Goal: Navigation & Orientation: Find specific page/section

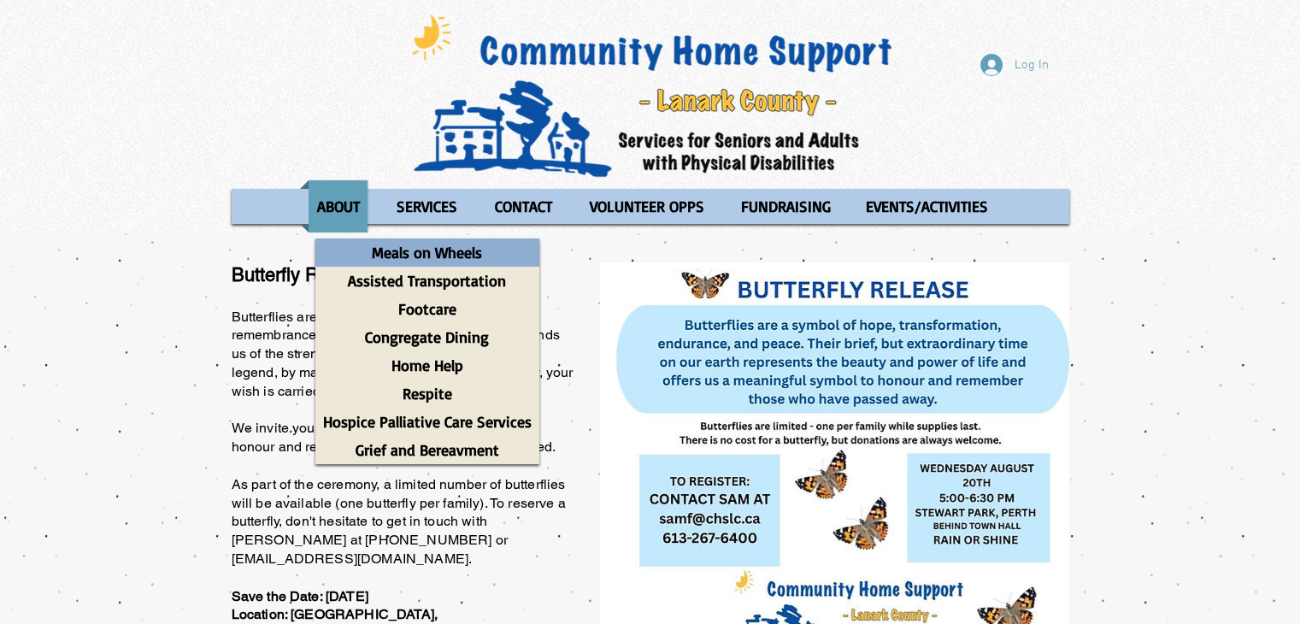
click at [441, 254] on p "Meals on Wheels" at bounding box center [427, 253] width 126 height 28
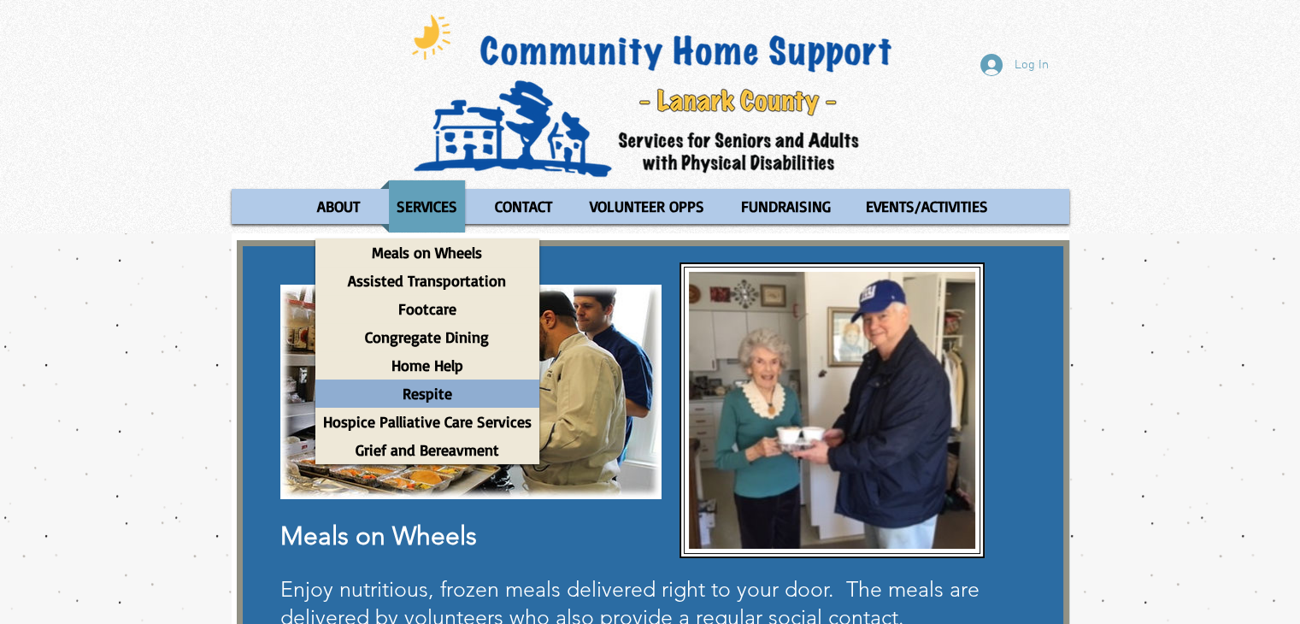
click at [436, 397] on p "Respite" at bounding box center [427, 394] width 65 height 28
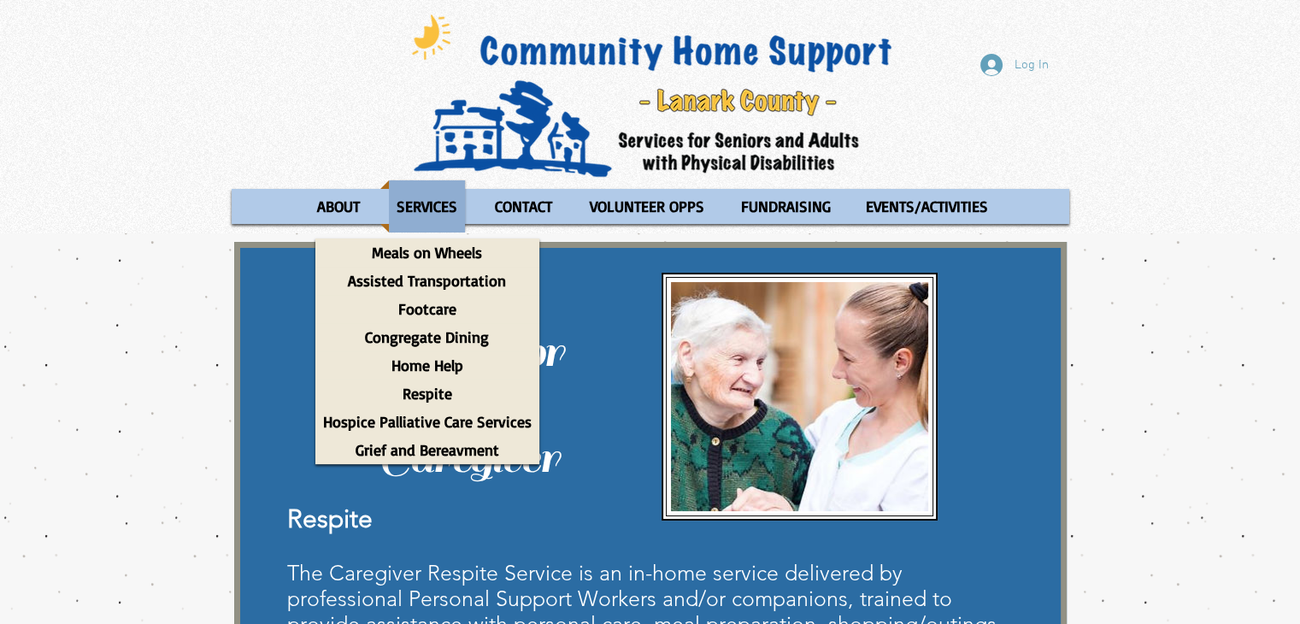
click at [436, 198] on p "SERVICES" at bounding box center [427, 206] width 76 height 52
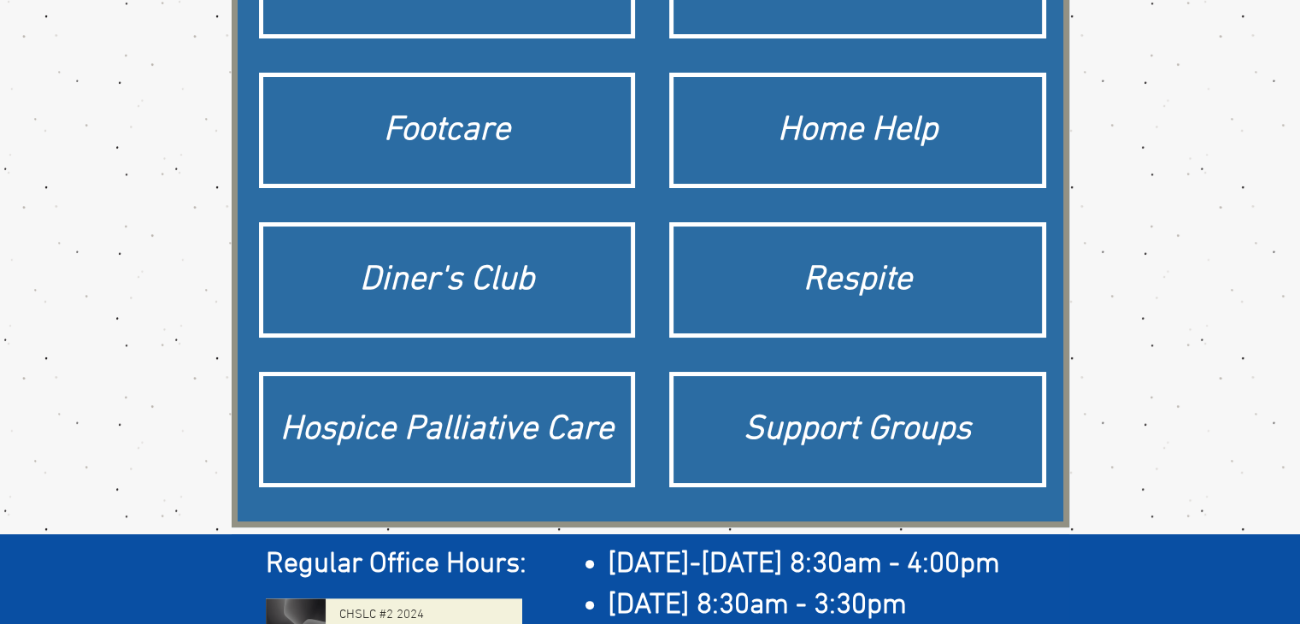
scroll to position [453, 0]
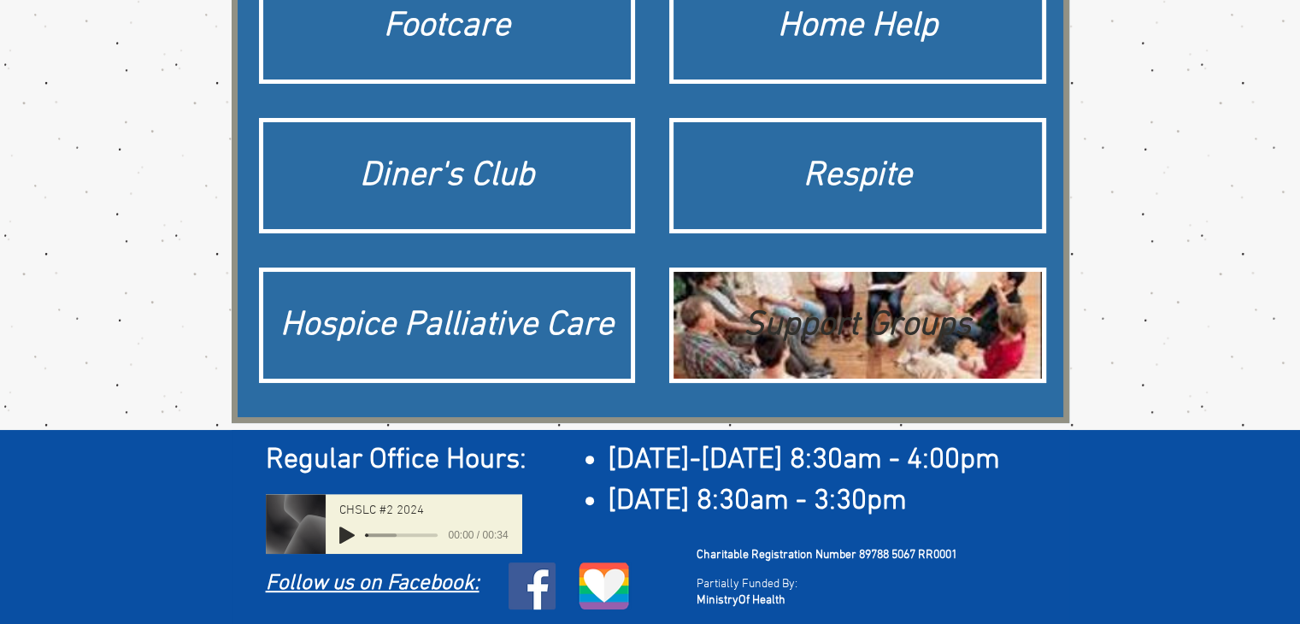
click at [810, 317] on div "Support Groups" at bounding box center [857, 326] width 351 height 48
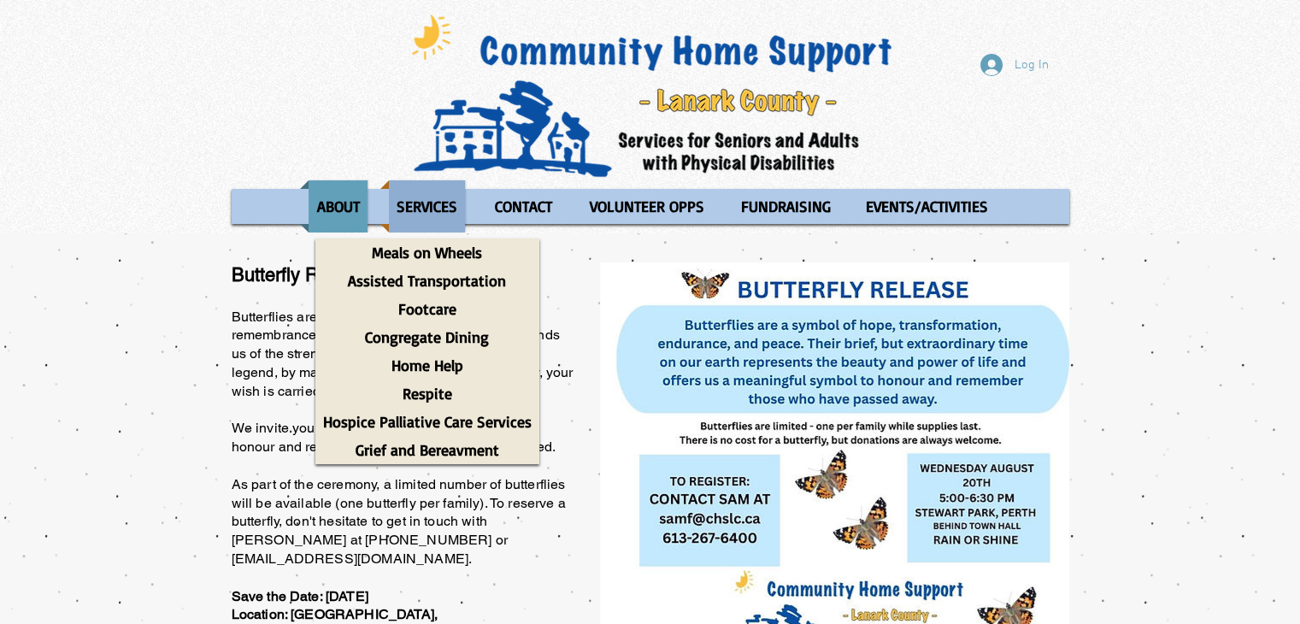
click at [439, 202] on p "SERVICES" at bounding box center [427, 206] width 76 height 52
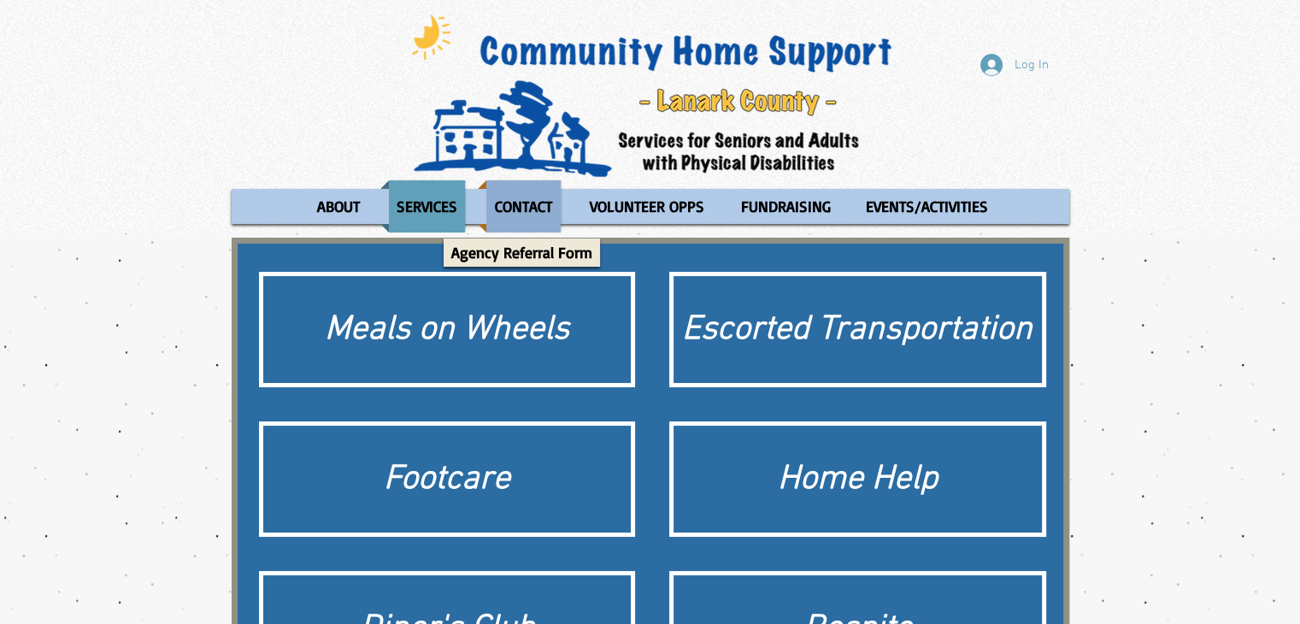
click at [544, 205] on p "CONTACT" at bounding box center [523, 206] width 73 height 52
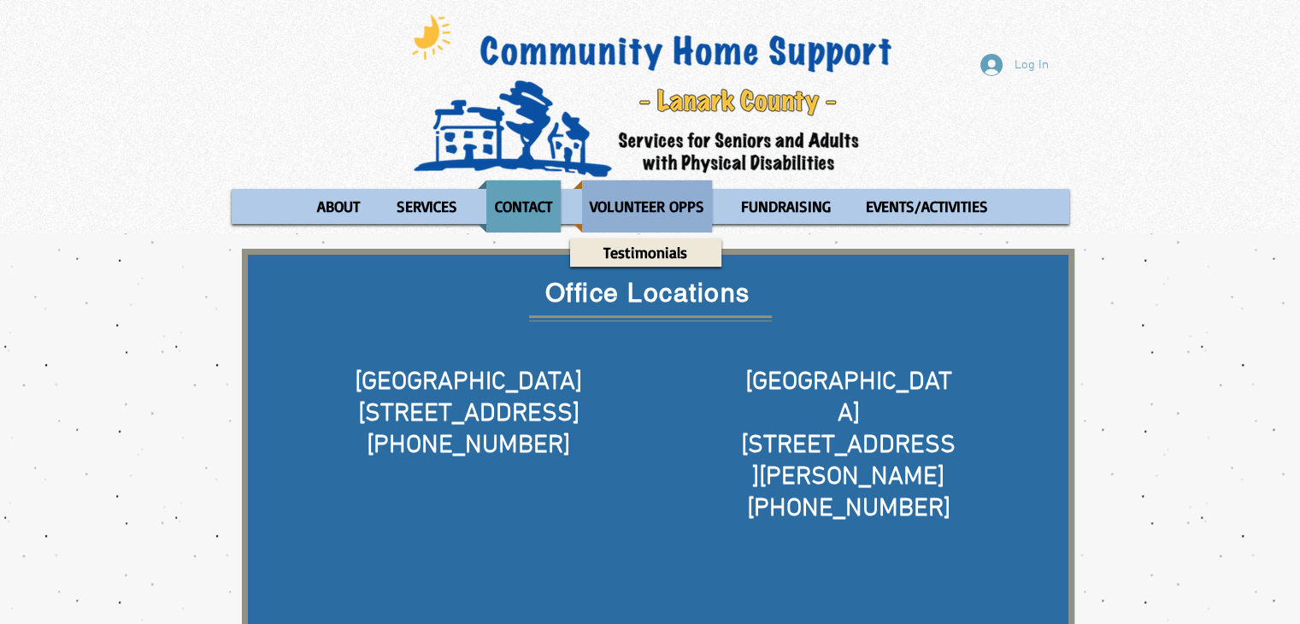
click at [677, 205] on p "VOLUNTEER OPPS" at bounding box center [647, 206] width 130 height 52
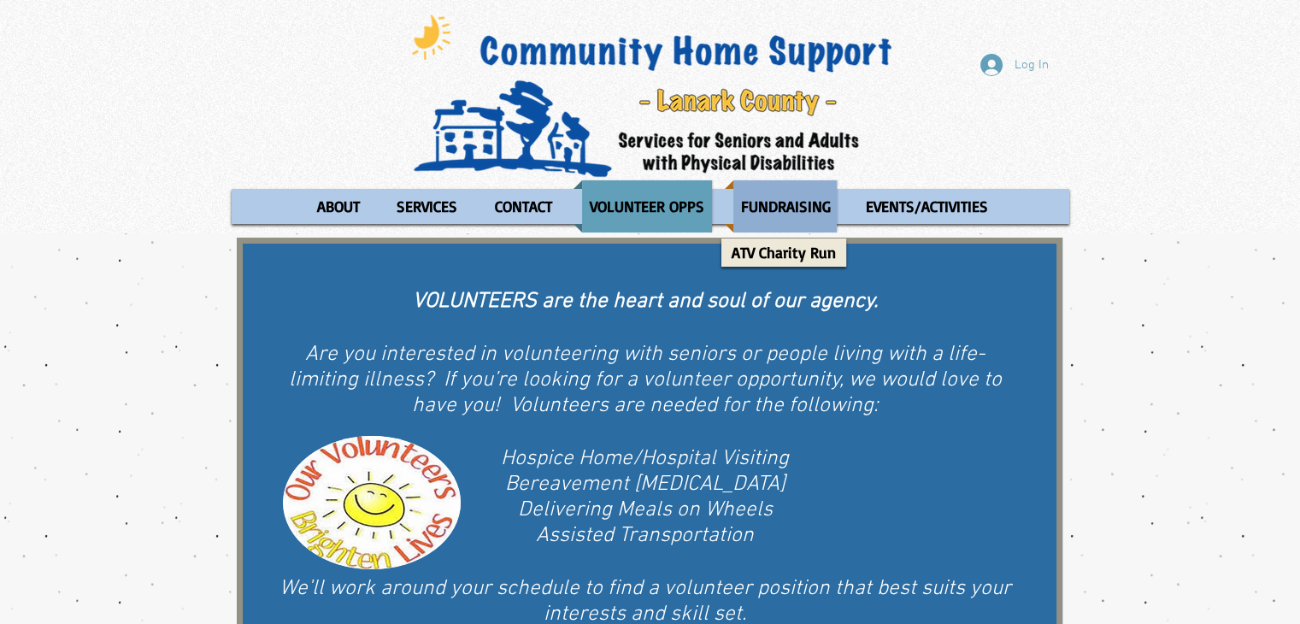
click at [782, 206] on p "FUNDRAISING" at bounding box center [785, 206] width 105 height 52
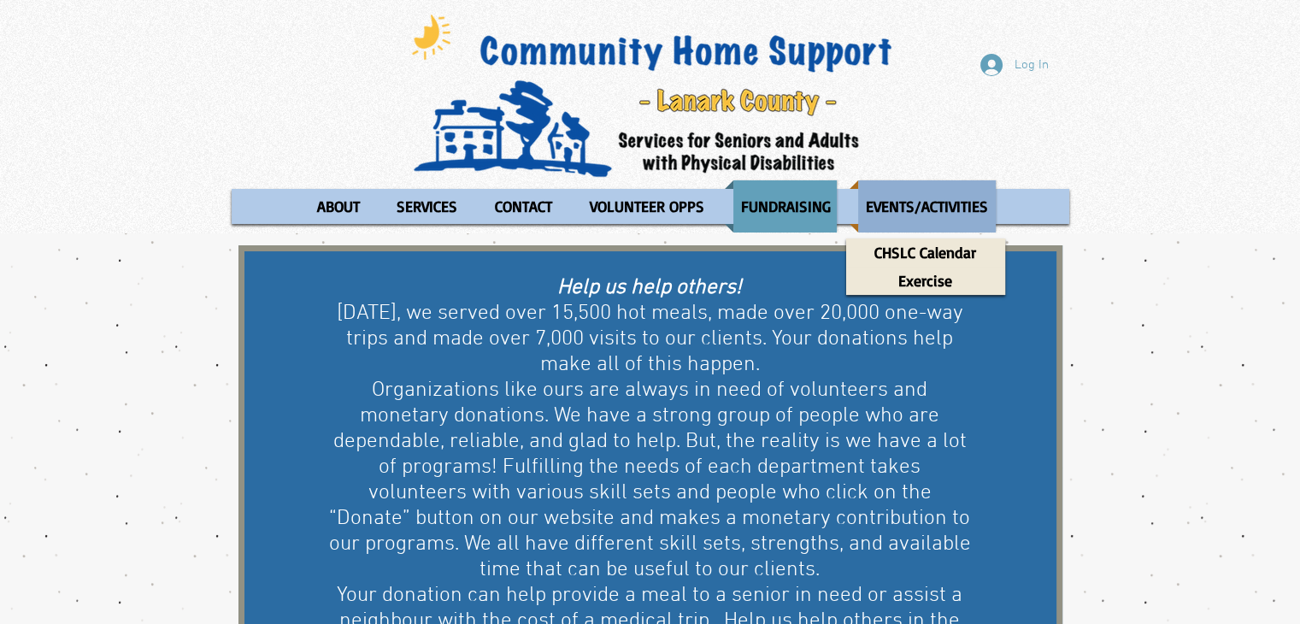
click at [896, 208] on p "EVENTS/ACTIVITIES" at bounding box center [927, 206] width 138 height 52
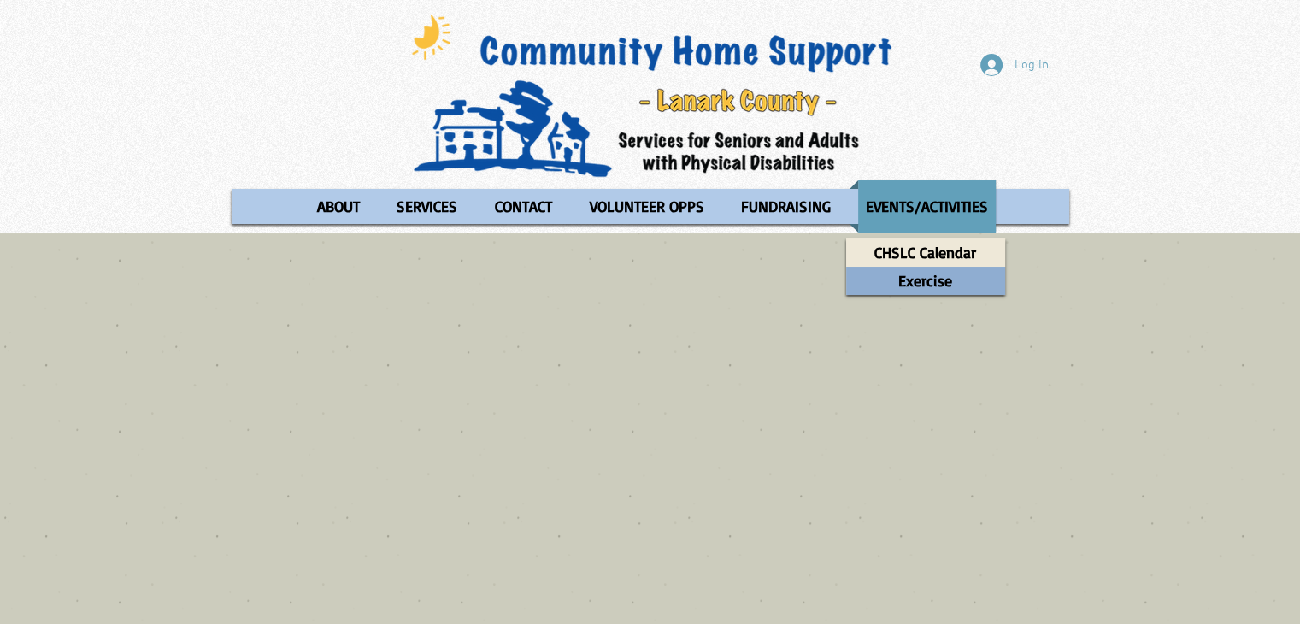
click at [928, 287] on p "Exercise" at bounding box center [925, 281] width 69 height 28
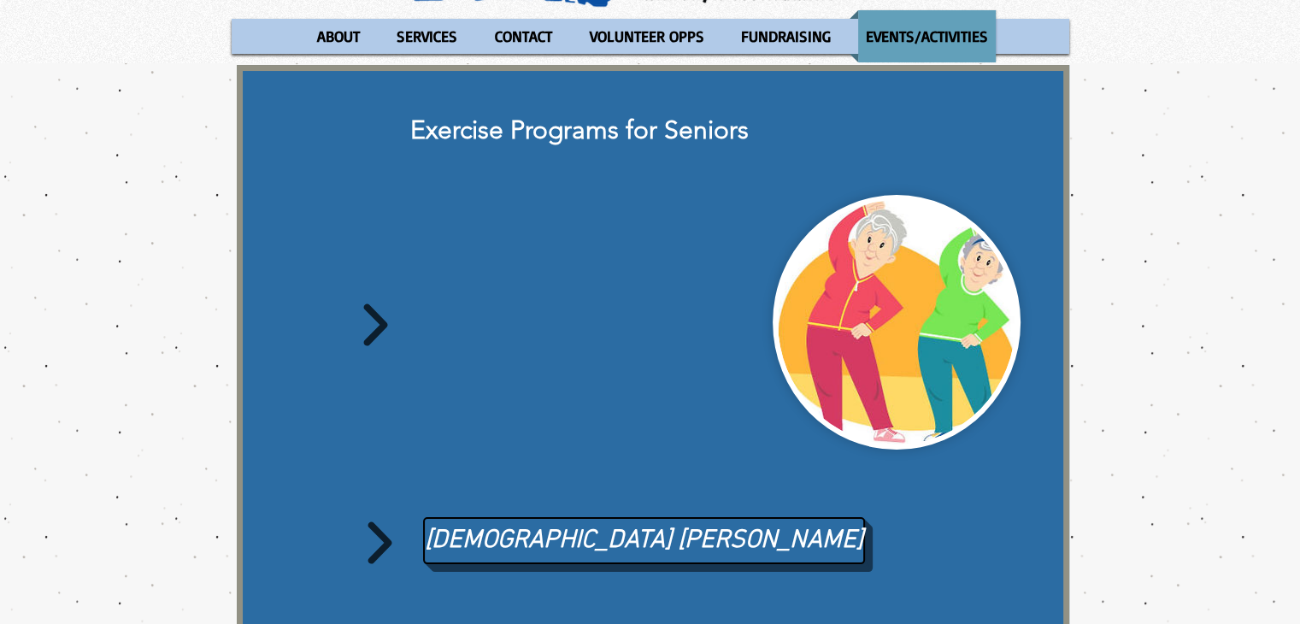
scroll to position [421, 0]
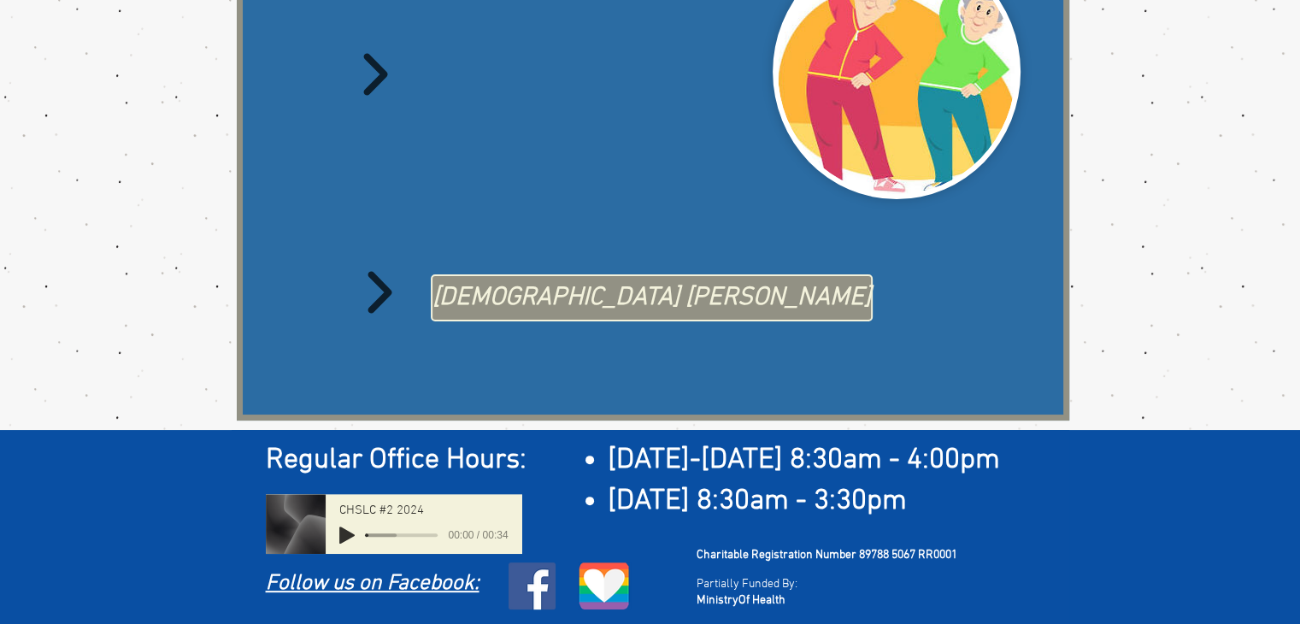
click at [556, 297] on span "Taoist Tai Chi" at bounding box center [652, 298] width 439 height 36
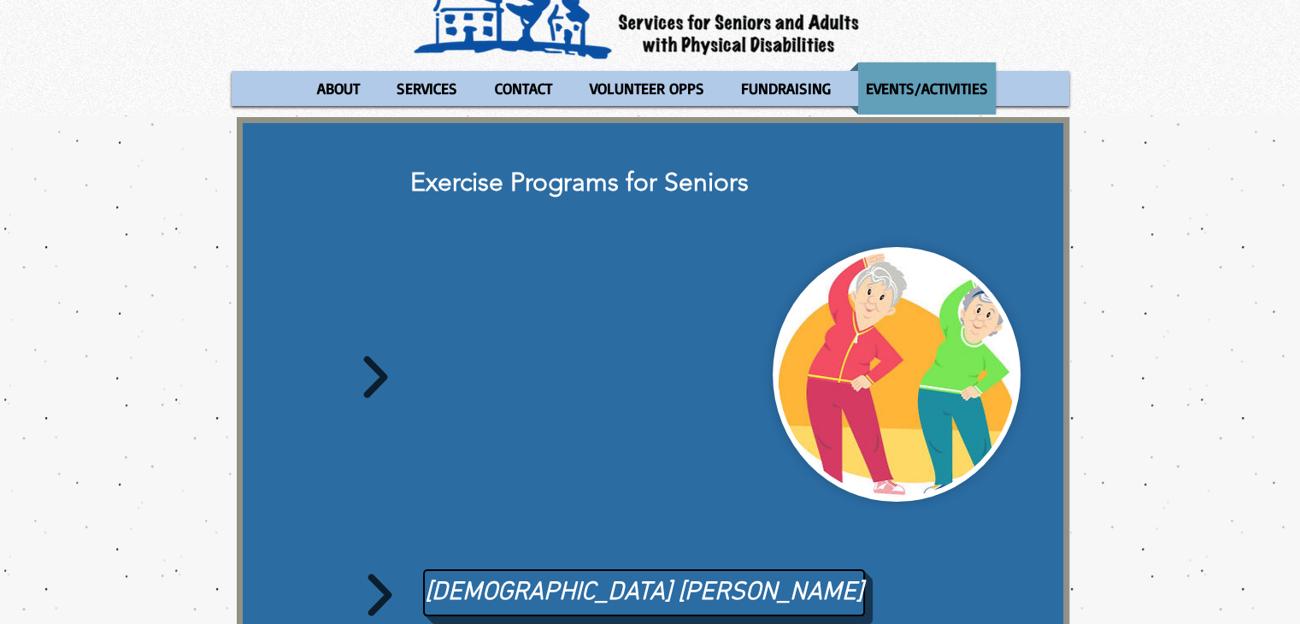
scroll to position [0, 0]
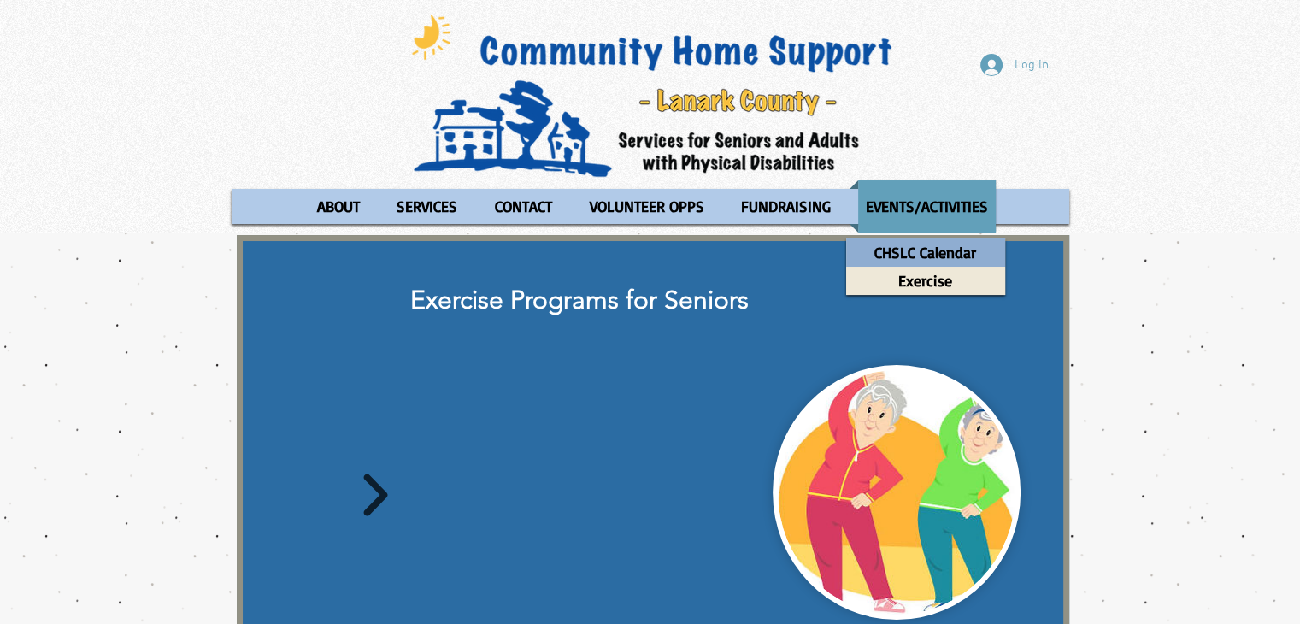
click at [935, 255] on p "CHSLC Calendar" at bounding box center [925, 253] width 117 height 28
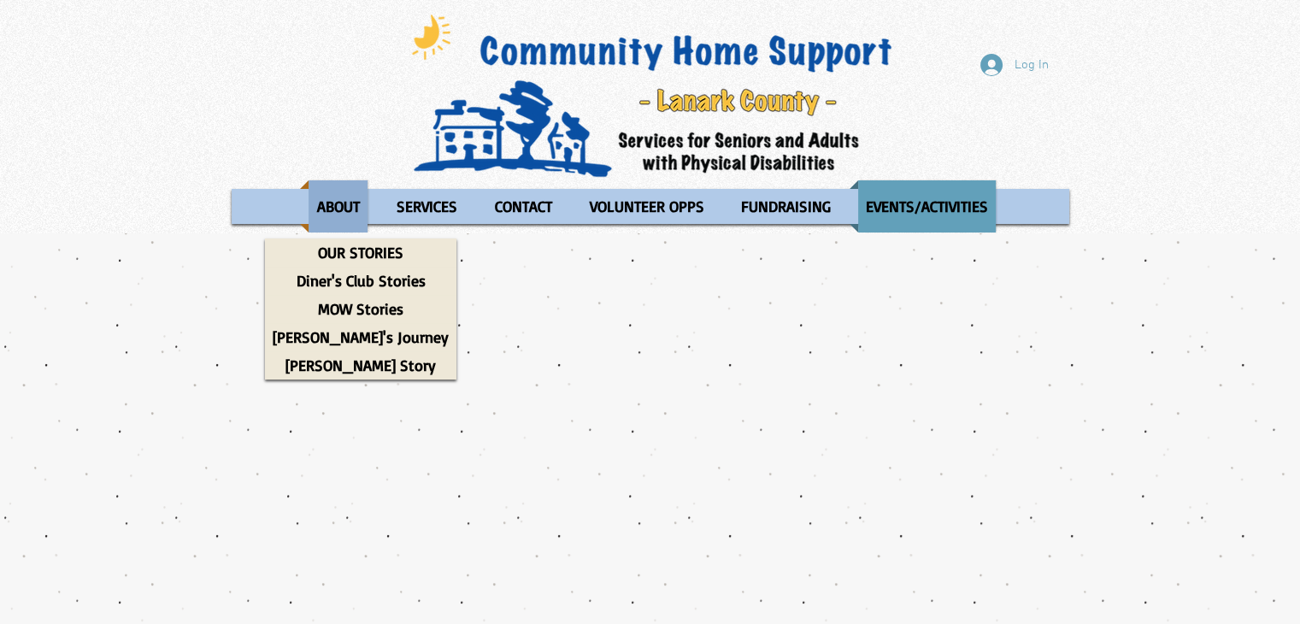
click at [326, 212] on p "ABOUT" at bounding box center [338, 206] width 58 height 52
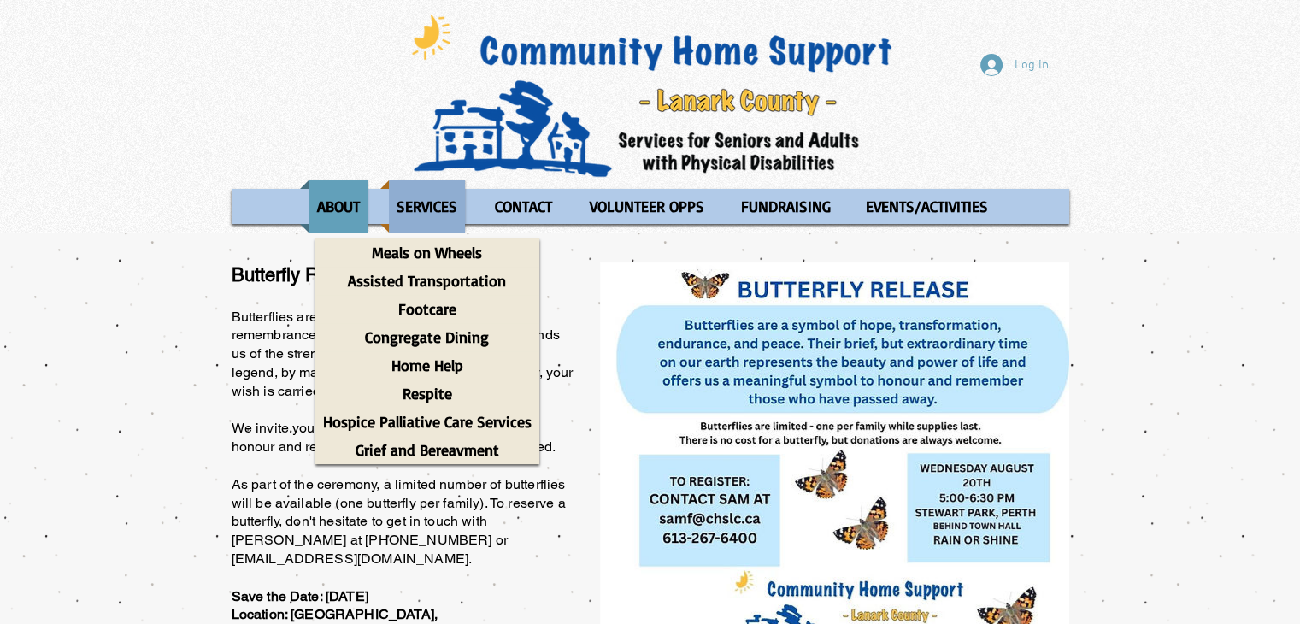
click at [406, 203] on p "SERVICES" at bounding box center [427, 206] width 76 height 52
